Goal: Navigation & Orientation: Find specific page/section

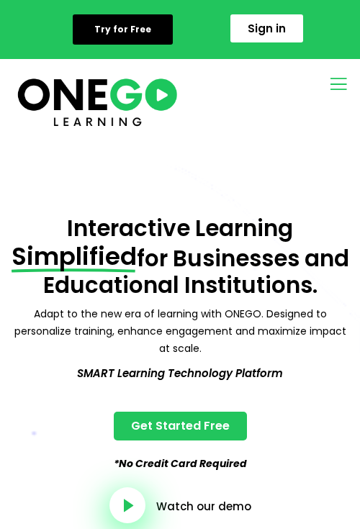
click at [339, 81] on icon "open-menu" at bounding box center [338, 84] width 22 height 22
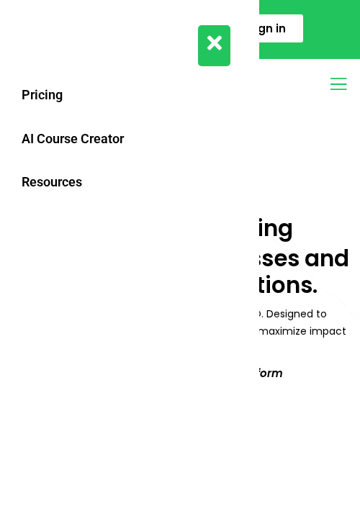
click at [223, 48] on button "close-menu" at bounding box center [214, 45] width 32 height 41
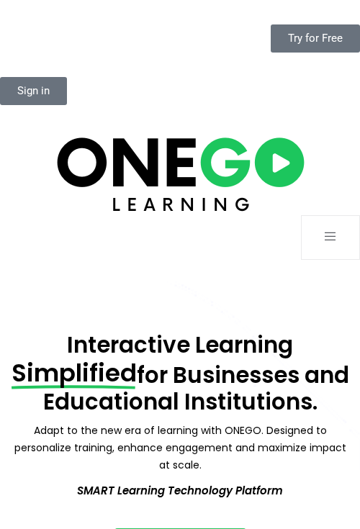
click at [329, 229] on icon "open-menu" at bounding box center [330, 236] width 14 height 15
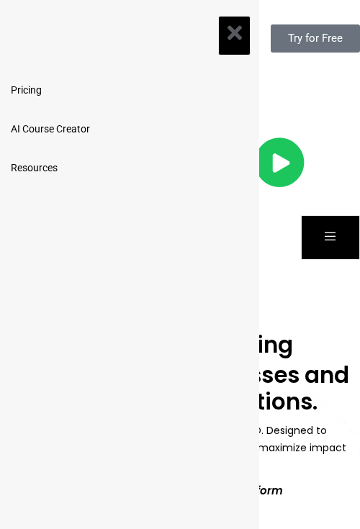
click at [96, 144] on link "AI Course Creator" at bounding box center [129, 129] width 259 height 39
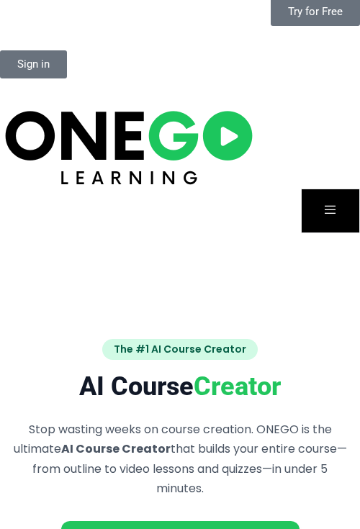
scroll to position [26, 0]
